Goal: Information Seeking & Learning: Learn about a topic

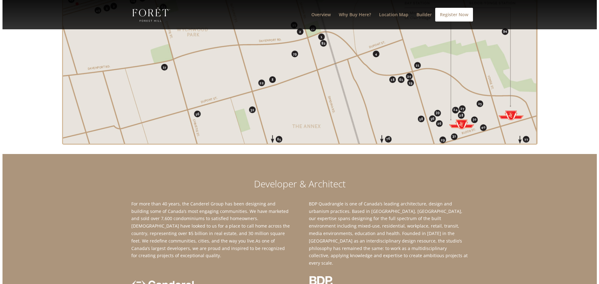
scroll to position [1220, 0]
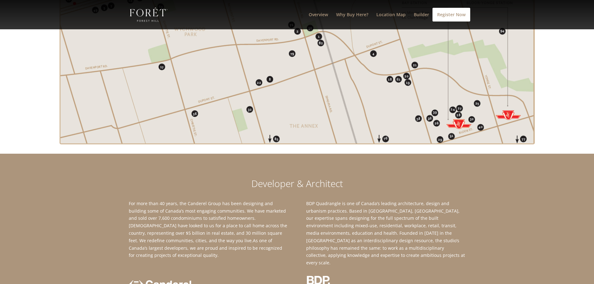
click at [289, 99] on img at bounding box center [296, 10] width 473 height 266
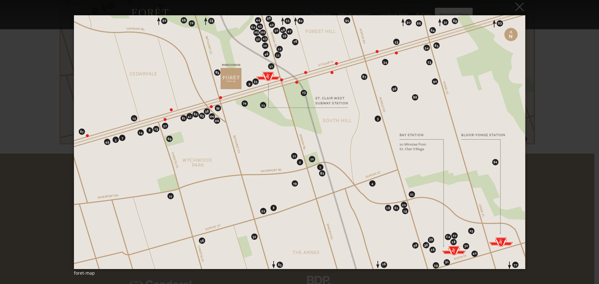
click at [305, 92] on img at bounding box center [299, 142] width 451 height 279
click at [530, 150] on div "× foret-map Loading..." at bounding box center [299, 142] width 599 height 284
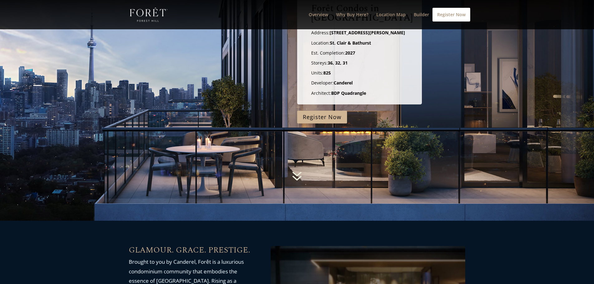
scroll to position [0, 0]
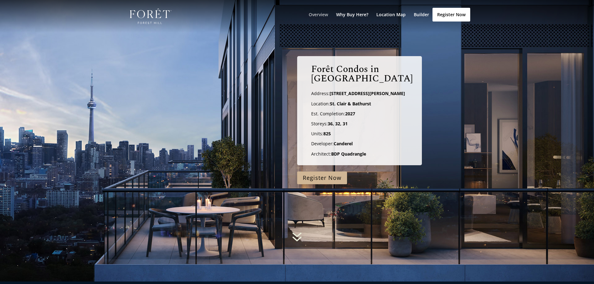
click at [323, 13] on link "Overview" at bounding box center [318, 22] width 19 height 20
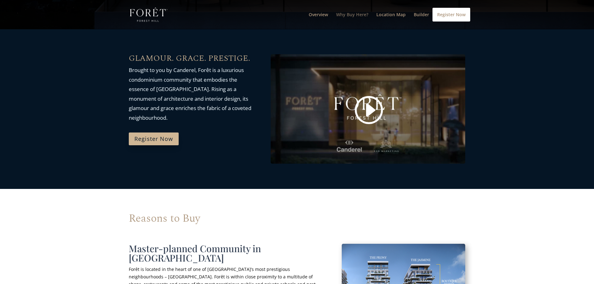
click at [357, 14] on link "Why Buy Here?" at bounding box center [352, 20] width 32 height 17
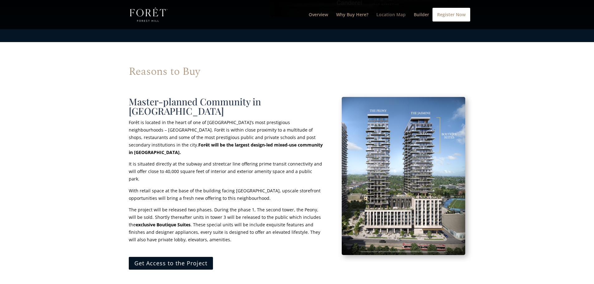
click at [399, 16] on link "Location Map" at bounding box center [390, 20] width 29 height 17
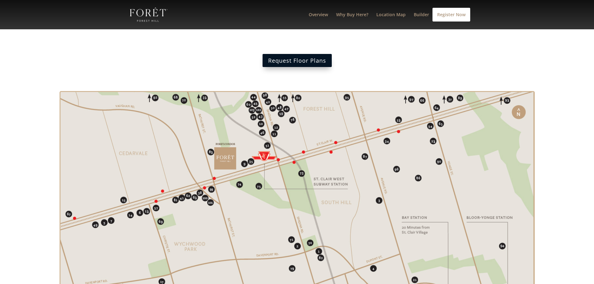
scroll to position [1020, 0]
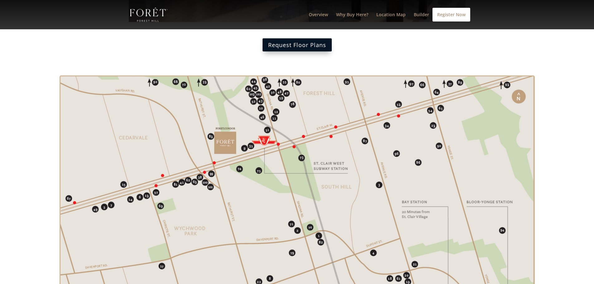
click at [248, 94] on img at bounding box center [296, 209] width 473 height 266
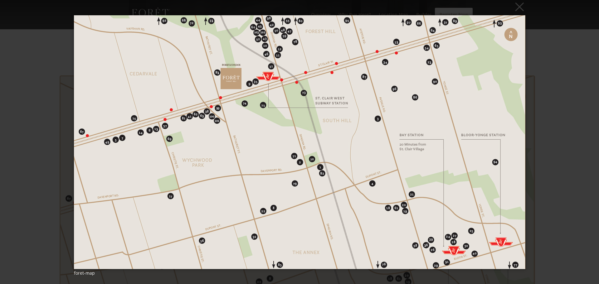
click at [271, 65] on img at bounding box center [299, 142] width 451 height 279
click at [325, 172] on img at bounding box center [299, 142] width 451 height 279
drag, startPoint x: 469, startPoint y: 232, endPoint x: 475, endPoint y: 181, distance: 51.0
click at [468, 232] on img at bounding box center [299, 142] width 451 height 279
click at [544, 113] on div "× foret-map Loading..." at bounding box center [299, 142] width 599 height 284
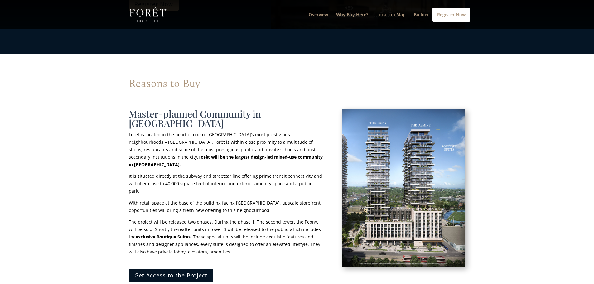
scroll to position [382, 0]
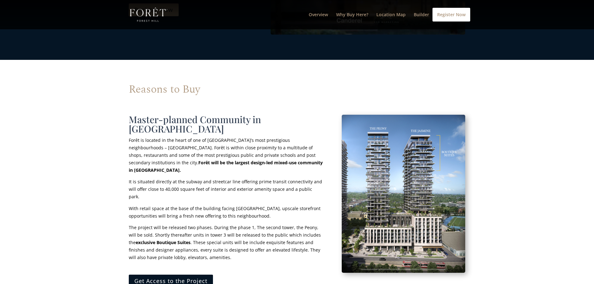
drag, startPoint x: 373, startPoint y: 206, endPoint x: 483, endPoint y: 185, distance: 111.9
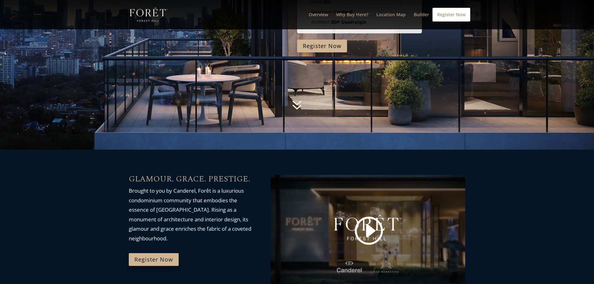
scroll to position [132, 0]
click at [207, 190] on p "Brought to you by Canderel, Forêt is a luxurious condominium community that emb…" at bounding box center [190, 214] width 123 height 57
copy p "ê"
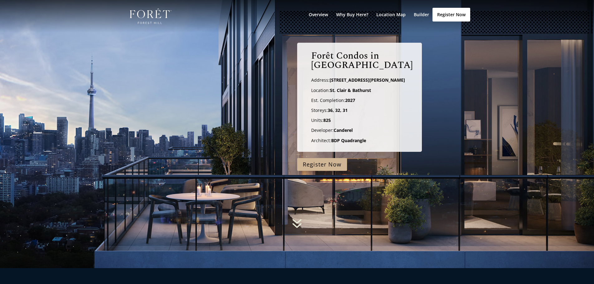
scroll to position [7, 0]
